Goal: Task Accomplishment & Management: Complete application form

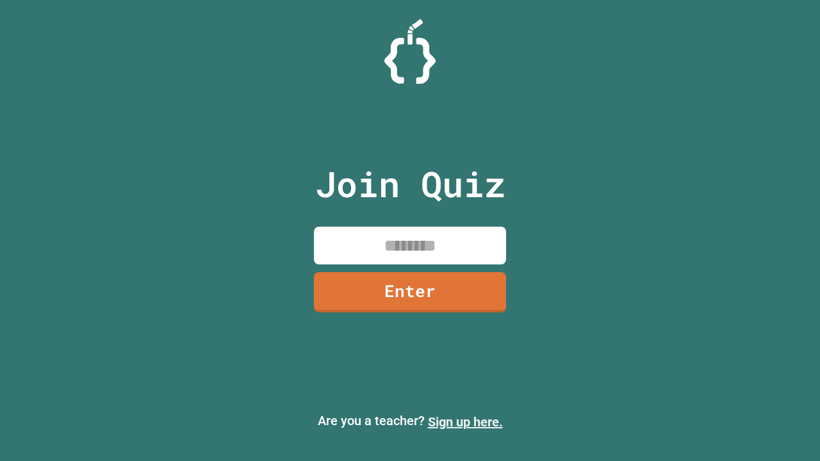
click at [465, 422] on link "Sign up here." at bounding box center [465, 422] width 75 height 15
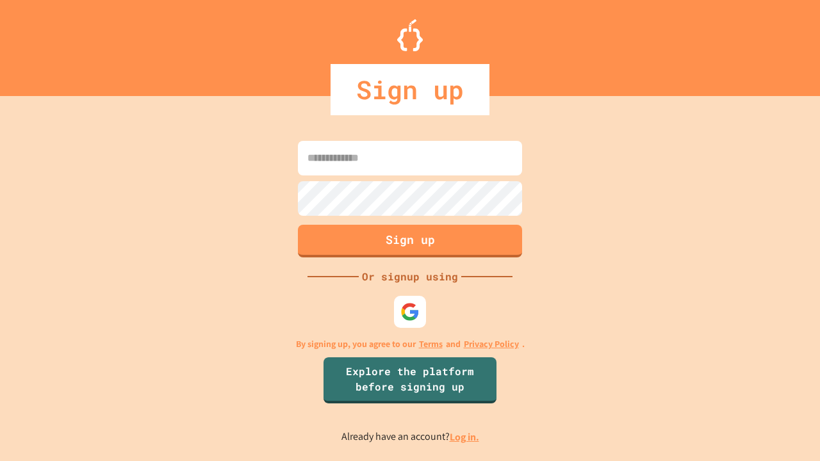
click at [465, 437] on link "Log in." at bounding box center [464, 437] width 29 height 13
